Goal: Task Accomplishment & Management: Use online tool/utility

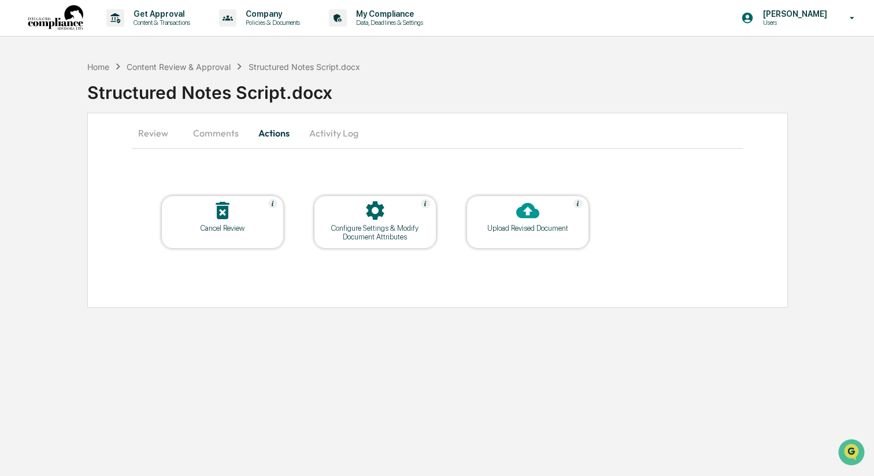
click at [217, 138] on button "Comments" at bounding box center [216, 133] width 64 height 28
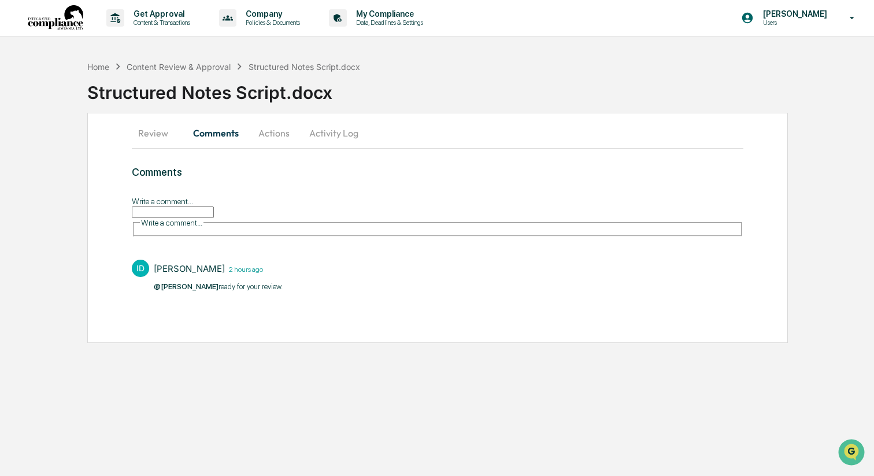
click at [156, 130] on button "Review" at bounding box center [158, 133] width 52 height 28
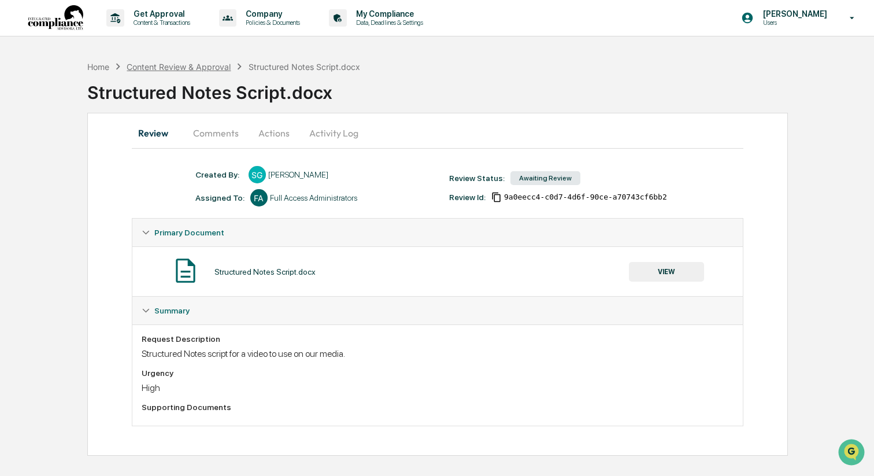
click at [188, 64] on div "Content Review & Approval" at bounding box center [179, 67] width 104 height 10
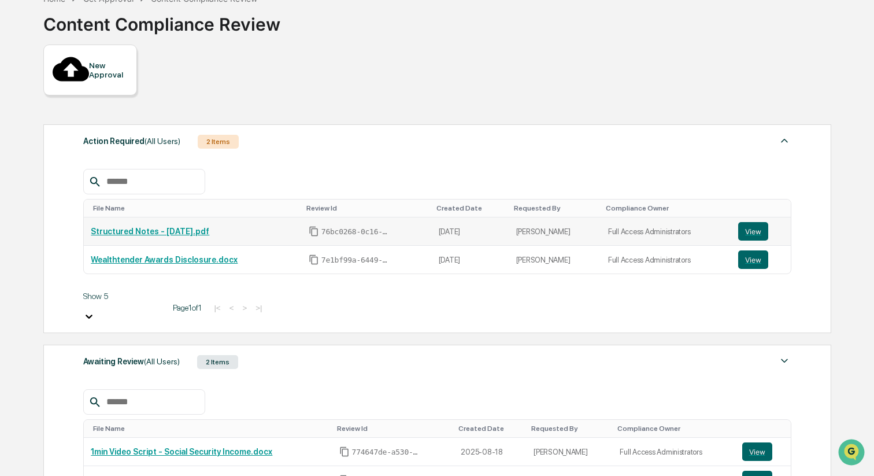
scroll to position [70, 0]
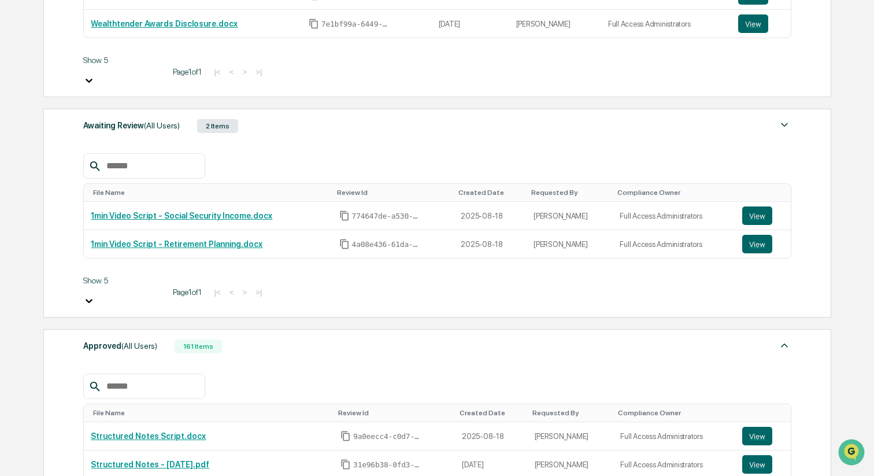
scroll to position [320, 0]
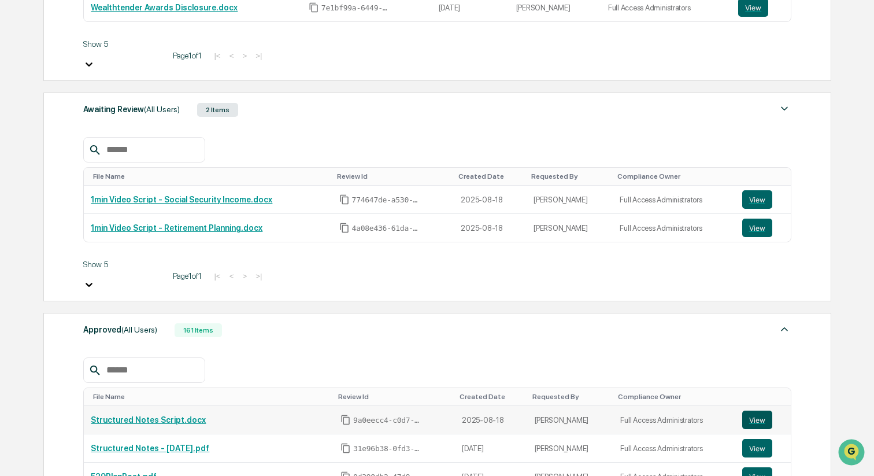
click at [761, 410] on button "View" at bounding box center [757, 419] width 30 height 18
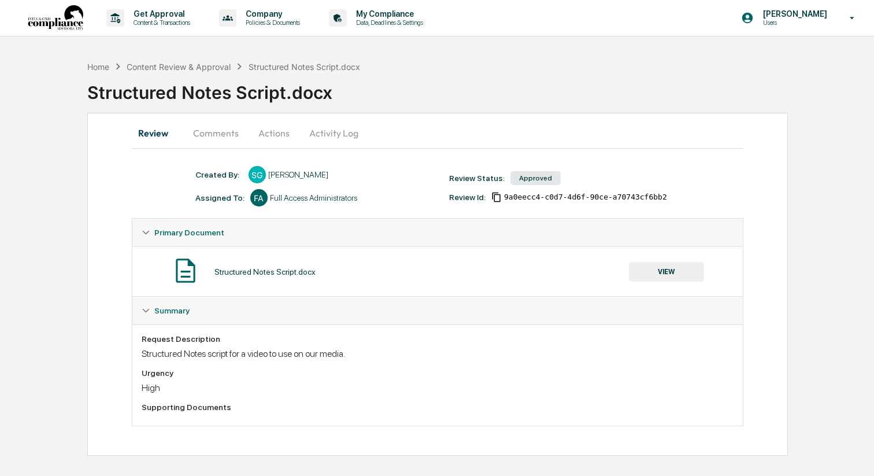
click at [644, 276] on button "VIEW" at bounding box center [666, 272] width 75 height 20
